Goal: Information Seeking & Learning: Learn about a topic

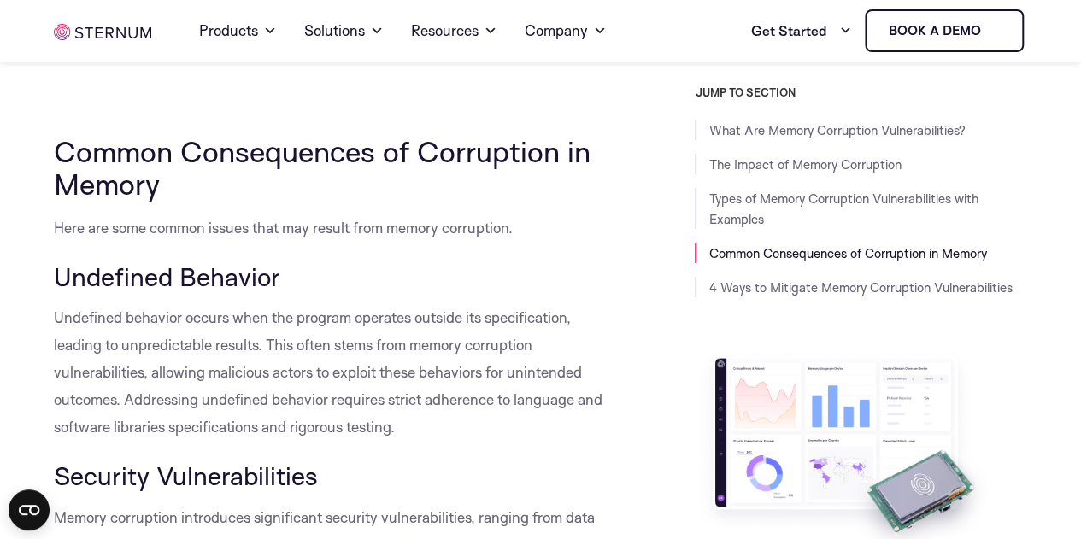
drag, startPoint x: 0, startPoint y: 0, endPoint x: 745, endPoint y: 435, distance: 863.1
drag, startPoint x: 745, startPoint y: 435, endPoint x: 624, endPoint y: 351, distance: 147.5
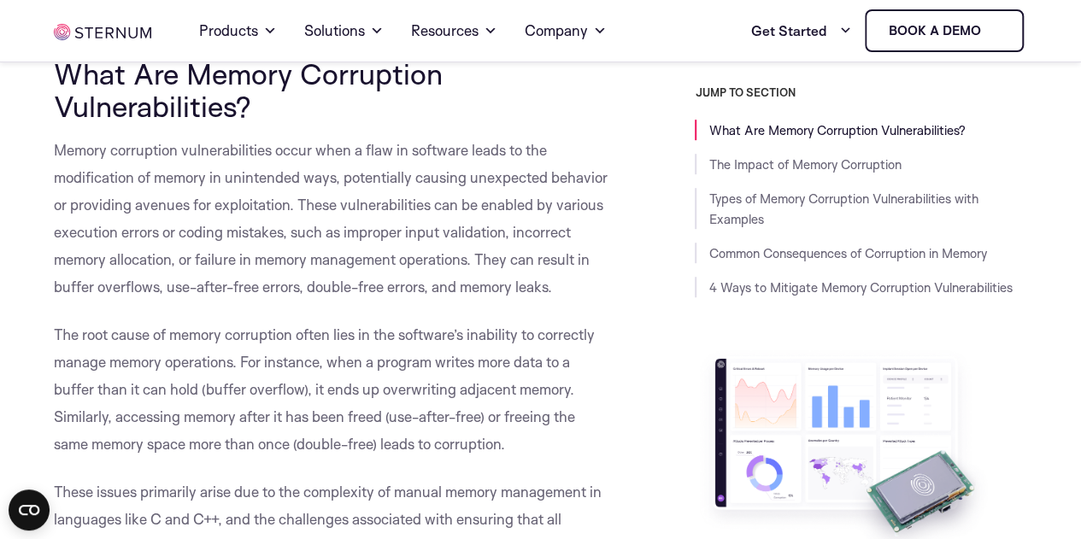
scroll to position [433, 0]
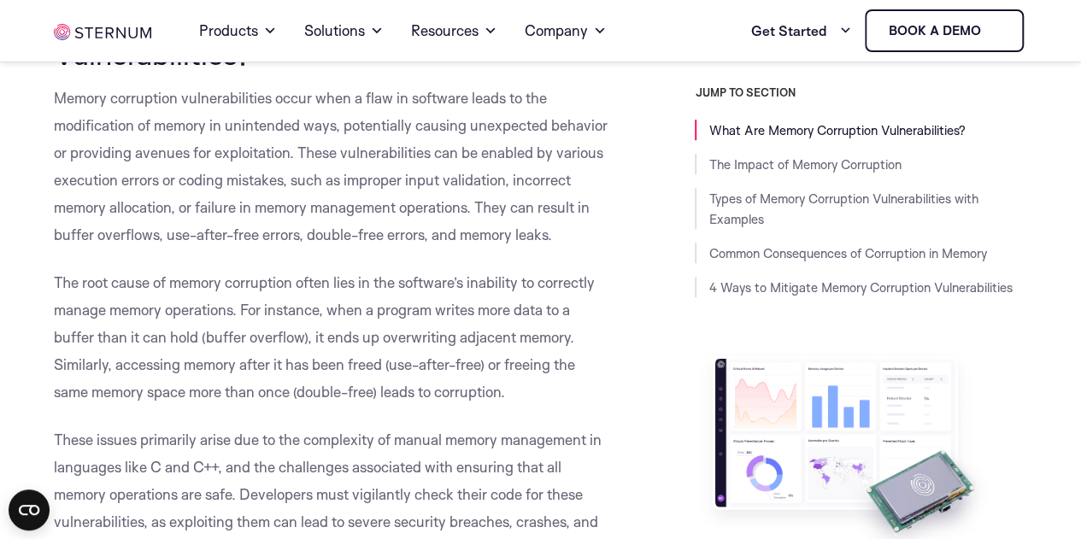
scroll to position [486, 0]
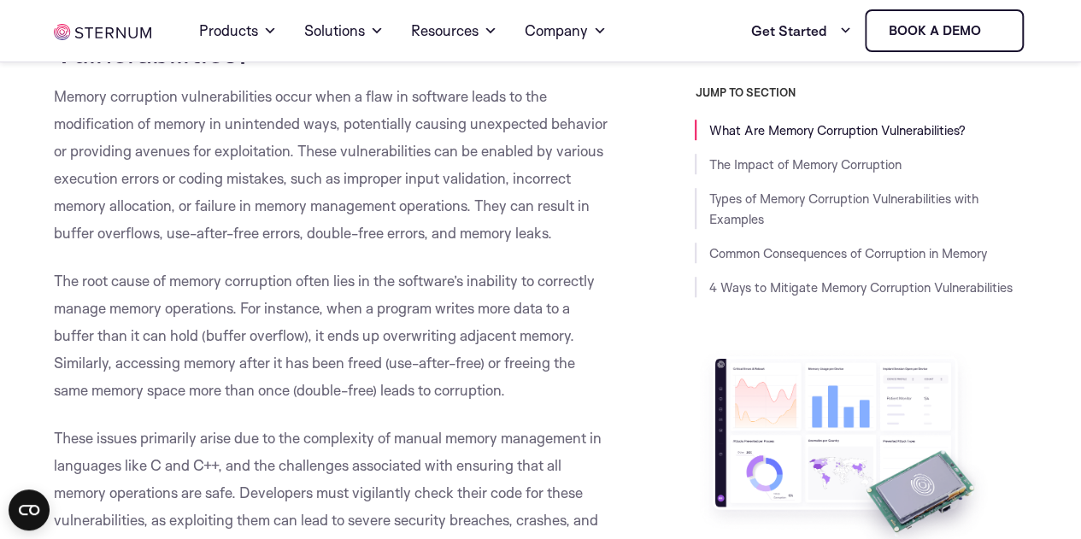
click at [554, 189] on p "Memory corruption vulnerabilities occur when a flaw in software leads to the mo…" at bounding box center [332, 165] width 557 height 164
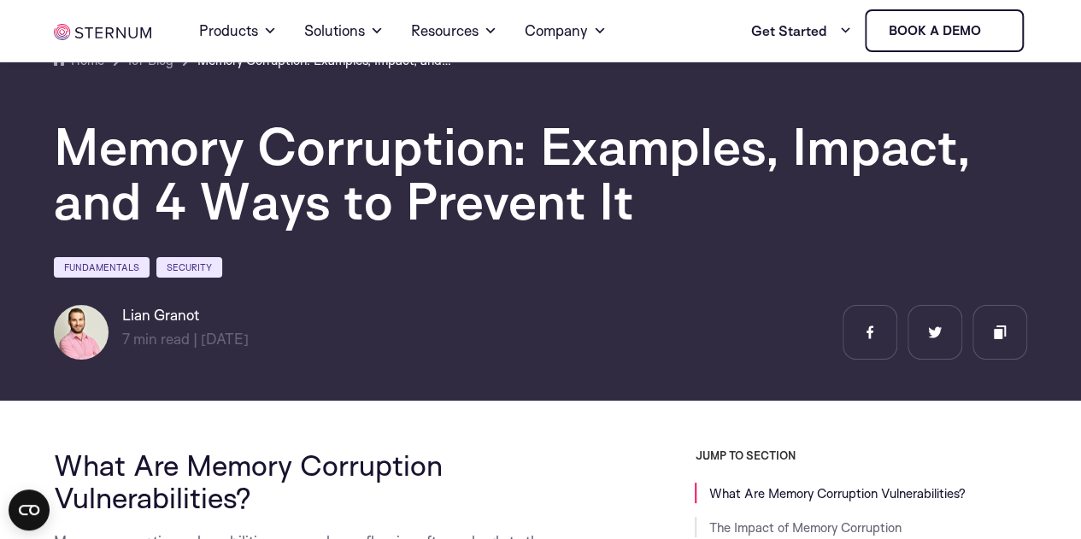
scroll to position [37, 0]
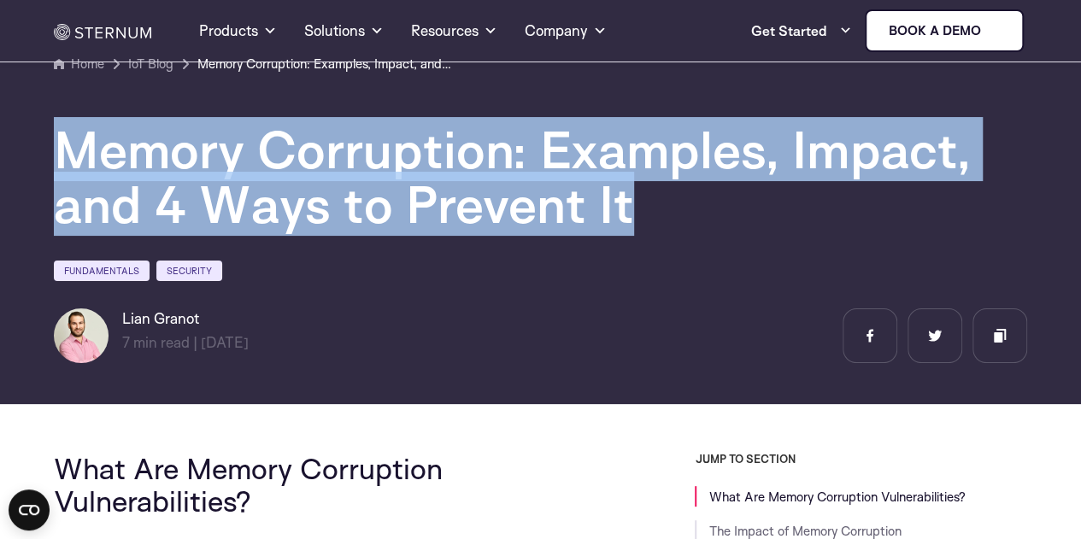
drag, startPoint x: 62, startPoint y: 148, endPoint x: 660, endPoint y: 218, distance: 602.4
click at [660, 218] on h1 "Memory Corruption: Examples, Impact, and 4 Ways to Prevent It" at bounding box center [541, 176] width 974 height 109
copy h1 "Memory Corruption: Examples, Impact, and 4 Ways to Prevent It"
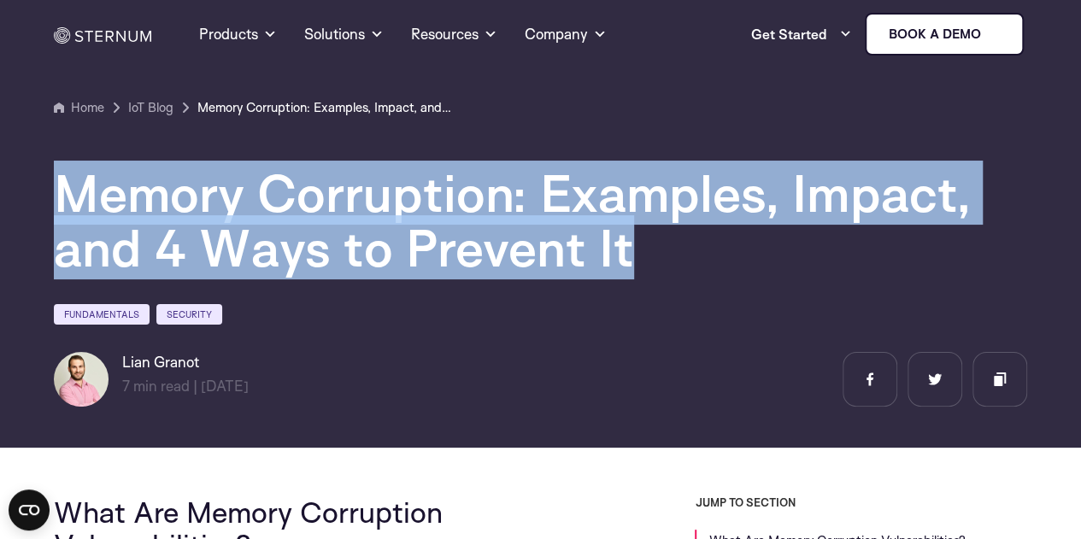
scroll to position [5, 0]
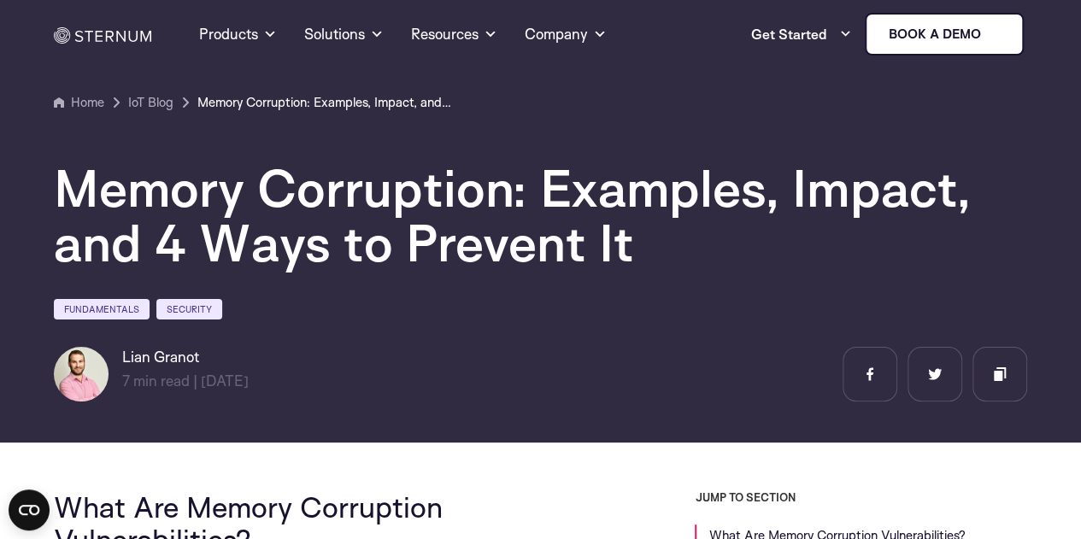
click at [415, 297] on div "Memory Corruption: Examples, Impact, and 4 Ways to Prevent It Fundamentals Secu…" at bounding box center [540, 257] width 999 height 289
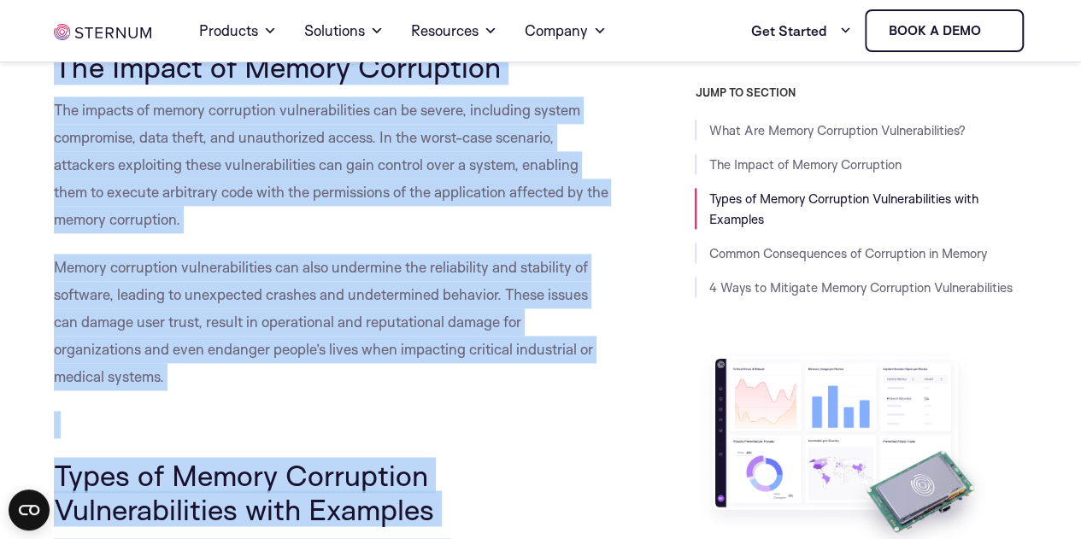
scroll to position [1199, 0]
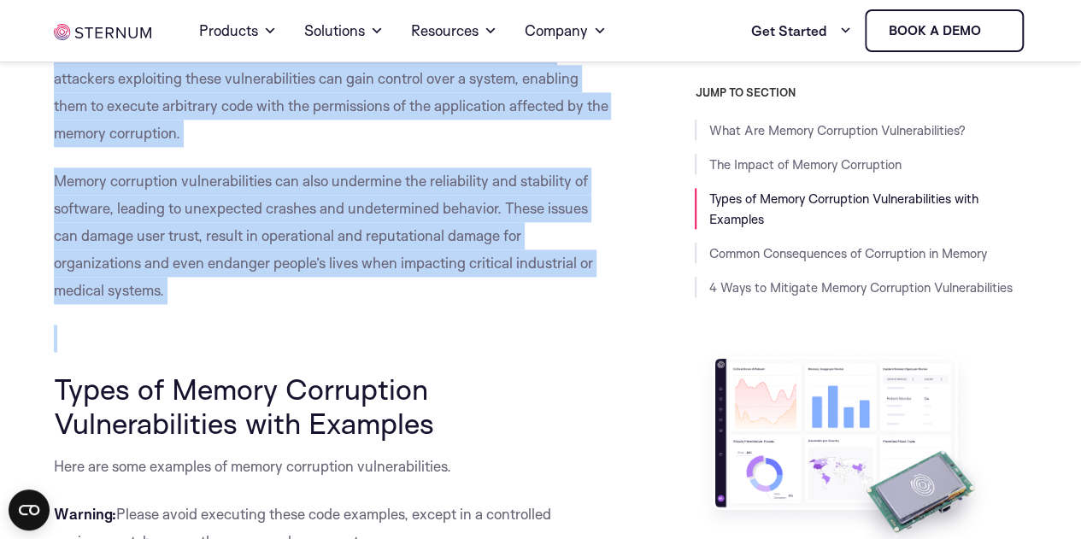
drag, startPoint x: 56, startPoint y: 112, endPoint x: 455, endPoint y: 309, distance: 445.0
copy div "What Are Memory Corruption Vulnerabilities? Memory corruption vulnerabilities o…"
click at [561, 280] on p "Memory corruption vulnerabilities can also undermine the reliability and stabil…" at bounding box center [332, 236] width 557 height 137
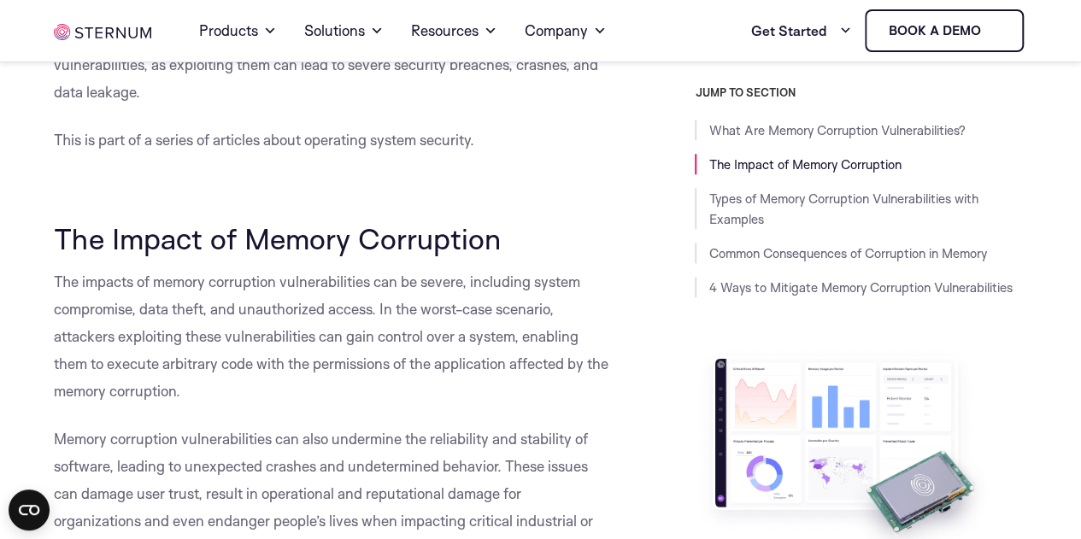
scroll to position [950, 0]
